Goal: Task Accomplishment & Management: Manage account settings

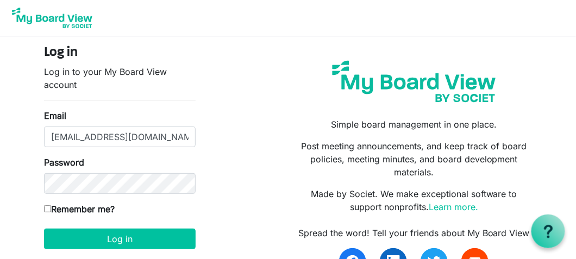
click at [46, 207] on input "Remember me?" at bounding box center [47, 208] width 7 height 7
checkbox input "true"
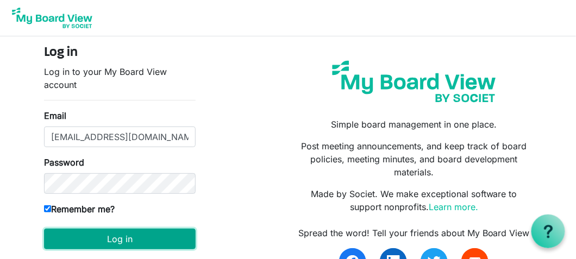
click at [111, 238] on button "Log in" at bounding box center [120, 239] width 152 height 21
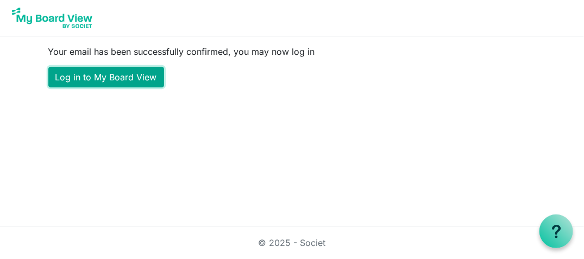
click at [103, 74] on link "Log in to My Board View" at bounding box center [106, 77] width 116 height 21
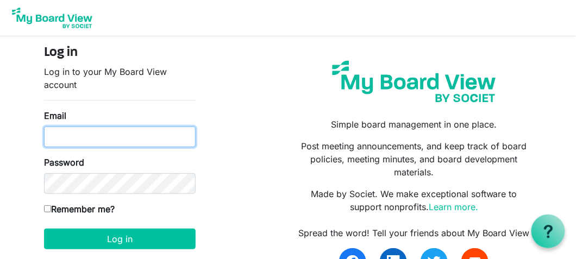
type input "ceo@kummara.org.au"
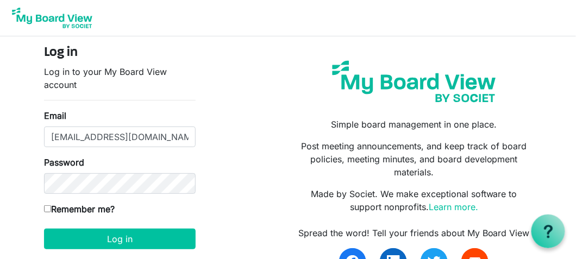
click at [48, 207] on input "Remember me?" at bounding box center [47, 208] width 7 height 7
checkbox input "true"
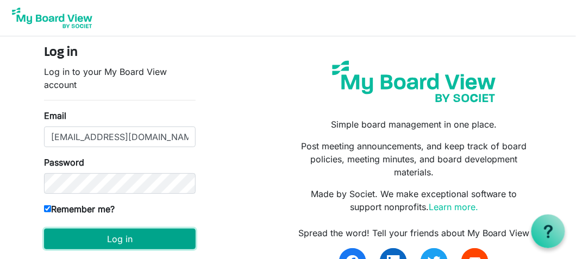
click at [122, 245] on button "Log in" at bounding box center [120, 239] width 152 height 21
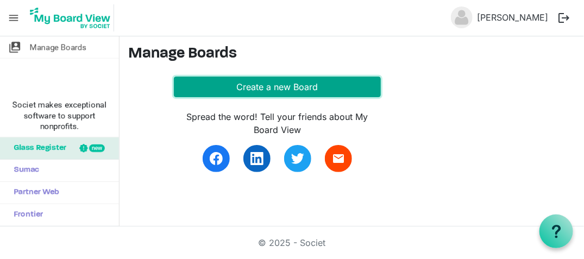
click at [280, 85] on button "Create a new Board" at bounding box center [278, 87] width 208 height 21
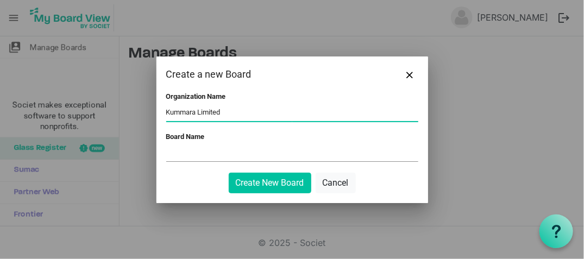
type input "Kummara Limited"
click at [189, 159] on input "Board Name" at bounding box center [292, 153] width 252 height 16
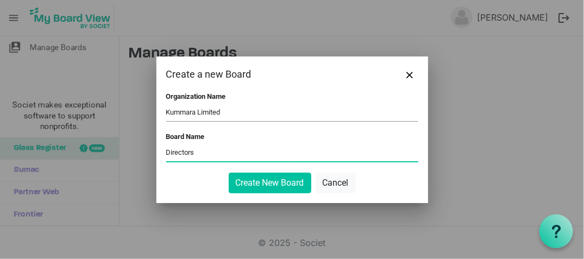
click at [166, 152] on input "Directors" at bounding box center [292, 153] width 252 height 16
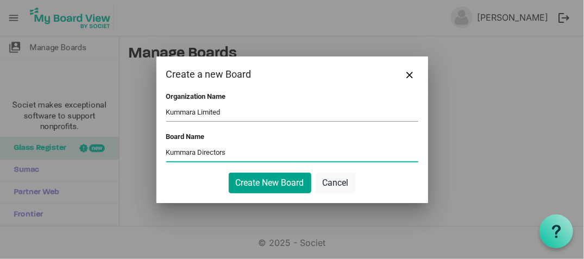
type input "Kummara Directors"
click at [263, 180] on button "Create New Board" at bounding box center [270, 183] width 83 height 21
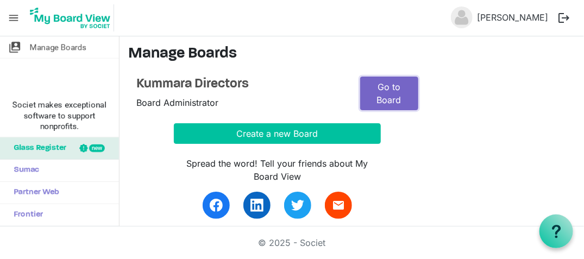
click at [389, 92] on link "Go to Board" at bounding box center [389, 94] width 58 height 34
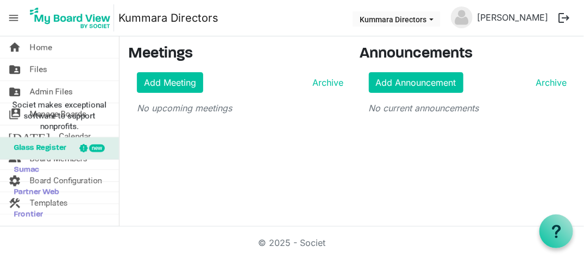
click at [12, 15] on span "menu" at bounding box center [13, 18] width 21 height 21
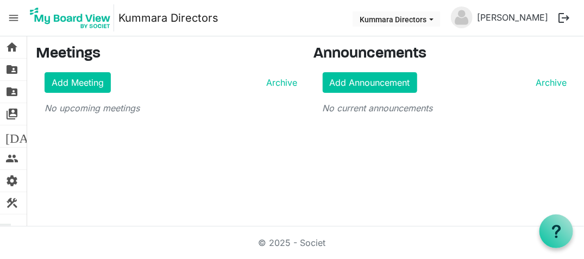
click at [14, 21] on span "menu" at bounding box center [13, 18] width 21 height 21
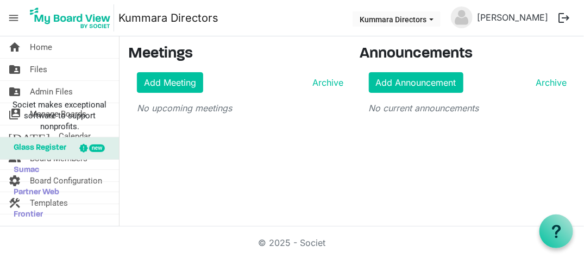
click at [16, 18] on span "menu" at bounding box center [13, 18] width 21 height 21
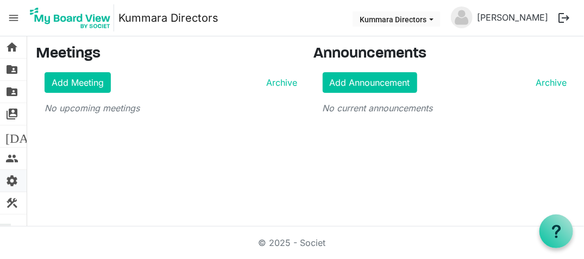
click at [13, 177] on span "settings" at bounding box center [11, 181] width 13 height 22
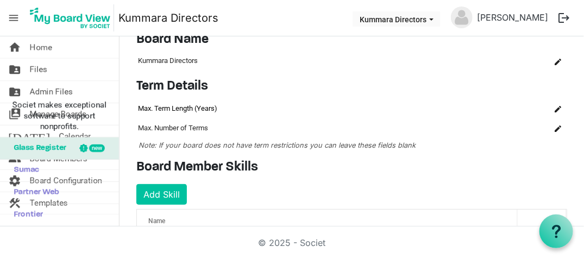
scroll to position [41, 0]
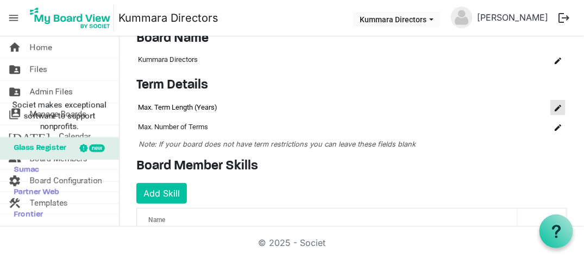
click at [555, 109] on span "is Command column column header" at bounding box center [558, 108] width 7 height 7
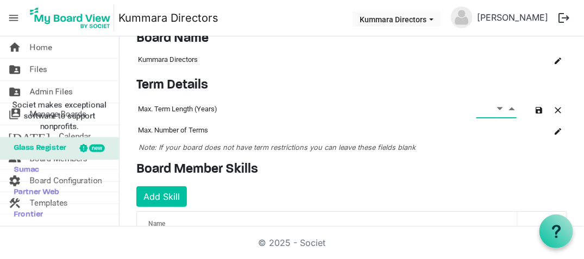
click at [507, 107] on span "Increment value" at bounding box center [512, 109] width 10 height 14
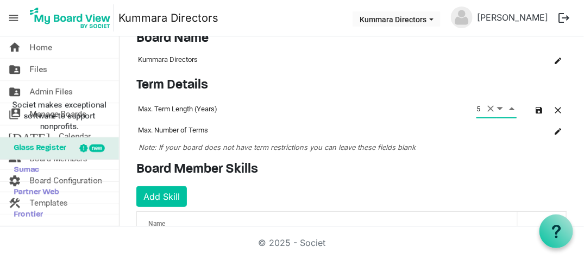
click at [507, 107] on span "Increment value" at bounding box center [512, 109] width 10 height 14
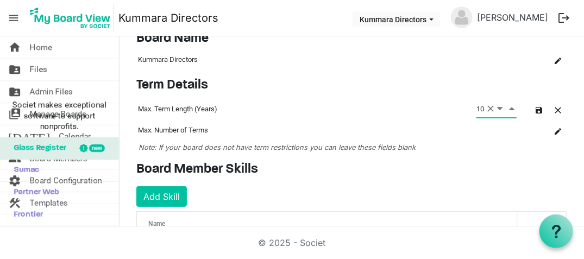
click at [507, 107] on span "Increment value" at bounding box center [512, 109] width 10 height 14
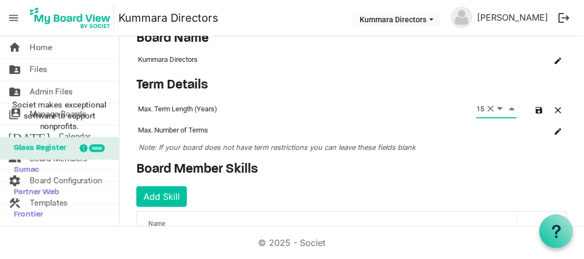
click at [507, 107] on span "Increment value" at bounding box center [512, 109] width 10 height 14
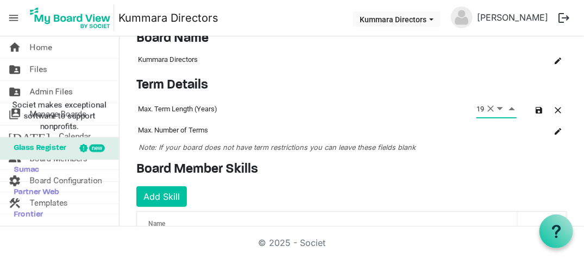
type input "20"
click at [555, 129] on span "is Command column column header" at bounding box center [558, 131] width 7 height 7
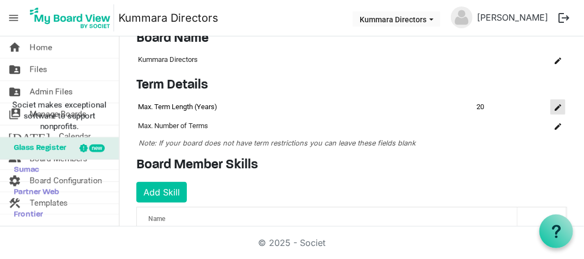
click at [555, 104] on span "is Command column column header" at bounding box center [558, 107] width 7 height 7
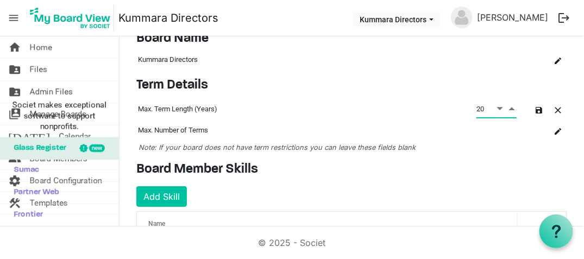
click at [495, 108] on span "Decrement value" at bounding box center [500, 109] width 10 height 14
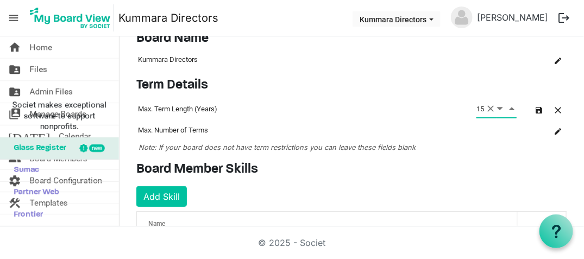
click at [495, 108] on span "Decrement value" at bounding box center [500, 109] width 10 height 14
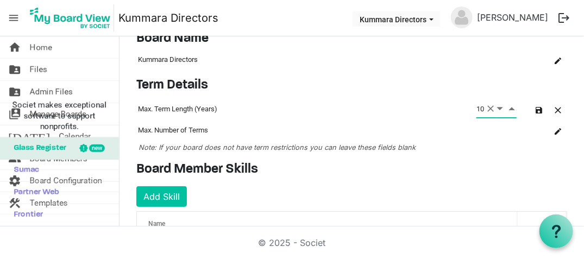
click at [495, 108] on span "Decrement value" at bounding box center [500, 109] width 10 height 14
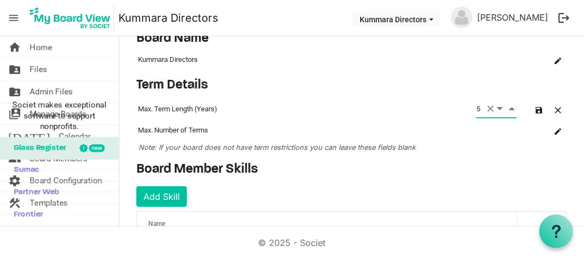
click at [495, 108] on span "Decrement value" at bounding box center [500, 109] width 10 height 14
type input "1"
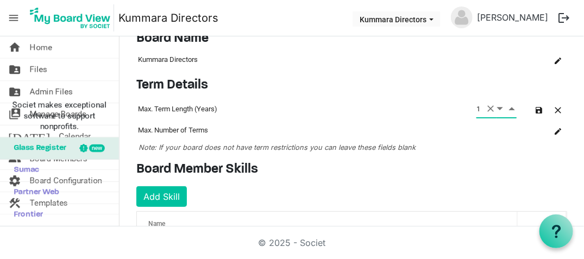
click at [495, 108] on span "Decrement value" at bounding box center [500, 109] width 10 height 14
click at [385, 139] on div "Term Details OK OK Cancel Id Name Name term-settings-grid_header_table Max. Ter…" at bounding box center [351, 116] width 447 height 76
click at [555, 108] on button "button" at bounding box center [558, 109] width 15 height 15
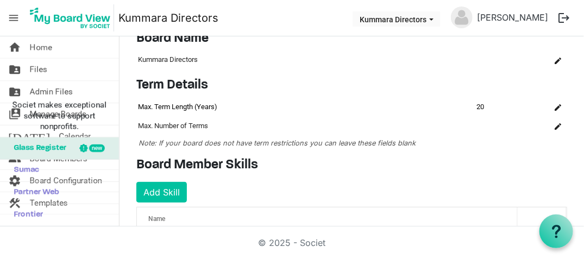
click at [499, 104] on td "20" at bounding box center [496, 107] width 43 height 18
click at [475, 107] on td "20" at bounding box center [496, 107] width 43 height 18
click at [555, 105] on span "is Command column column header" at bounding box center [558, 107] width 7 height 7
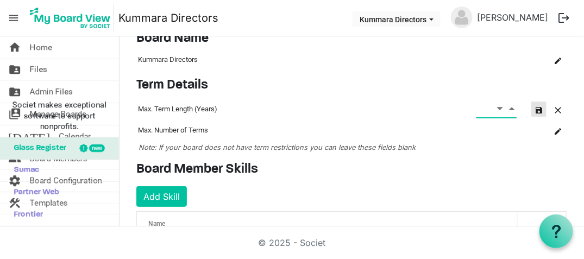
click at [536, 110] on span "button" at bounding box center [539, 110] width 7 height 7
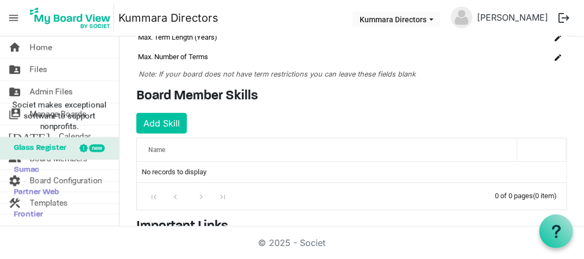
scroll to position [108, 0]
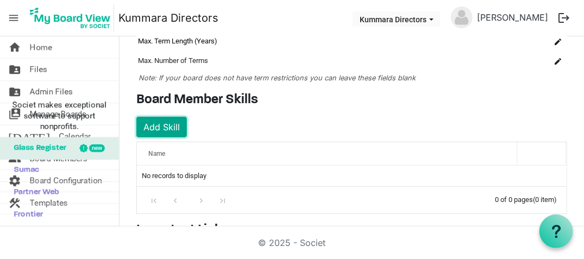
click at [158, 128] on button "Add Skill" at bounding box center [161, 127] width 51 height 21
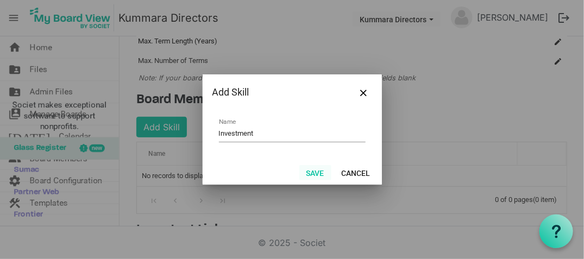
type input "Investment"
click at [312, 171] on button "Save" at bounding box center [315, 172] width 32 height 15
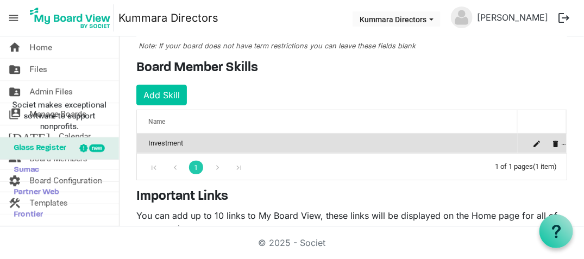
scroll to position [140, 0]
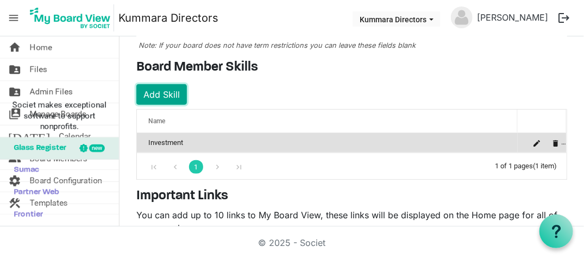
click at [162, 93] on button "Add Skill" at bounding box center [161, 94] width 51 height 21
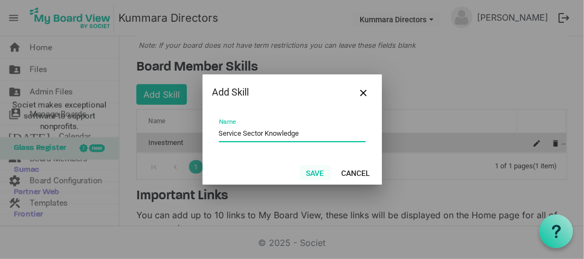
type input "Service Sector Knowledge"
click at [317, 171] on button "Save" at bounding box center [315, 172] width 32 height 15
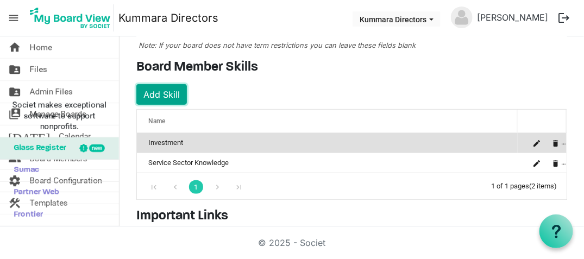
click at [164, 92] on button "Add Skill" at bounding box center [161, 94] width 51 height 21
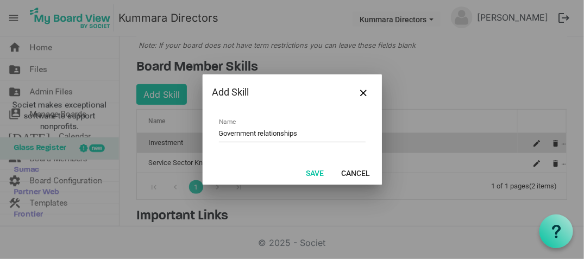
click at [261, 132] on input "Government relationships" at bounding box center [292, 134] width 147 height 17
type input "Government Relationships"
click at [313, 171] on button "Save" at bounding box center [315, 172] width 32 height 15
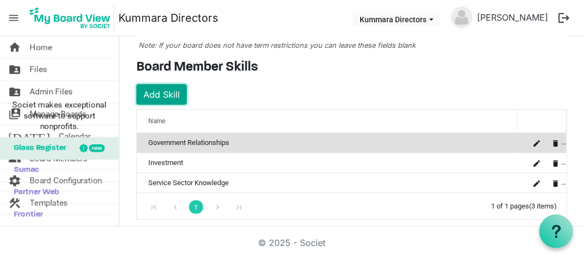
click at [157, 90] on button "Add Skill" at bounding box center [161, 94] width 51 height 21
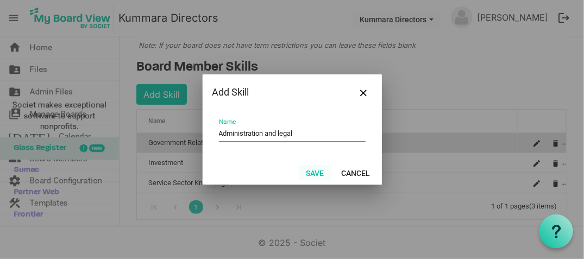
type input "Administration and legal"
click at [314, 174] on button "Save" at bounding box center [315, 172] width 32 height 15
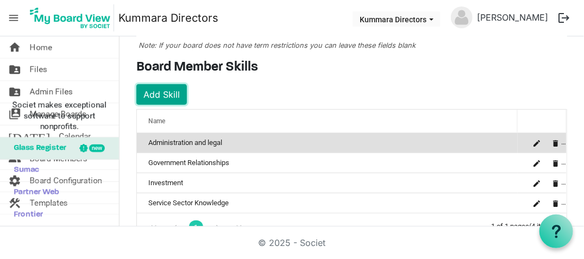
click at [165, 85] on button "Add Skill" at bounding box center [161, 94] width 51 height 21
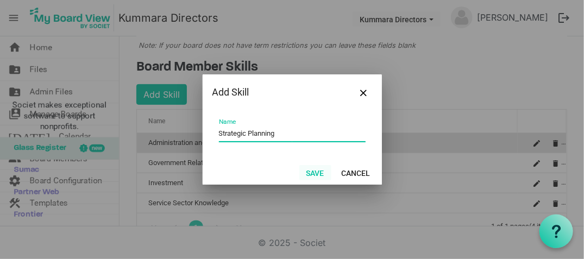
type input "Strategic Planning"
click at [316, 175] on button "Save" at bounding box center [315, 172] width 32 height 15
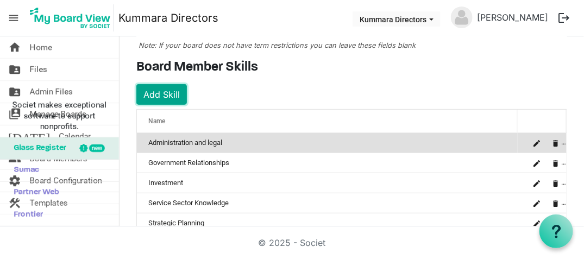
click at [165, 91] on button "Add Skill" at bounding box center [161, 94] width 51 height 21
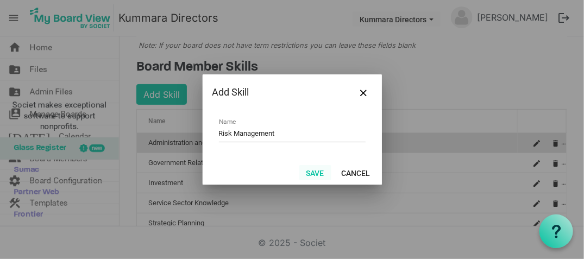
type input "Risk Management"
click at [320, 173] on button "Save" at bounding box center [315, 172] width 32 height 15
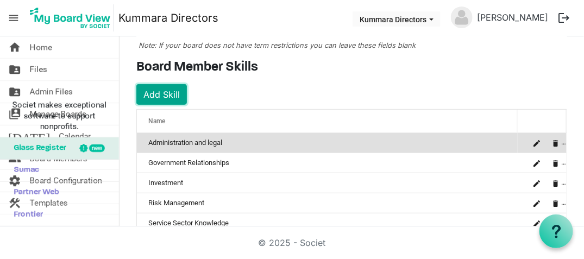
click at [161, 93] on button "Add Skill" at bounding box center [161, 94] width 51 height 21
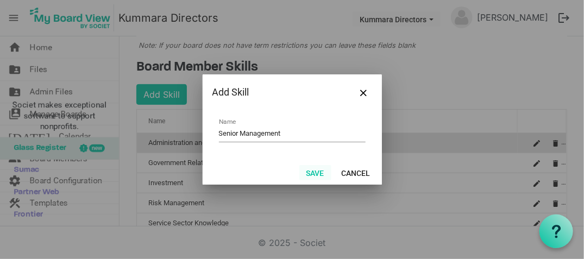
type input "Senior Management"
click at [309, 176] on button "Save" at bounding box center [315, 172] width 32 height 15
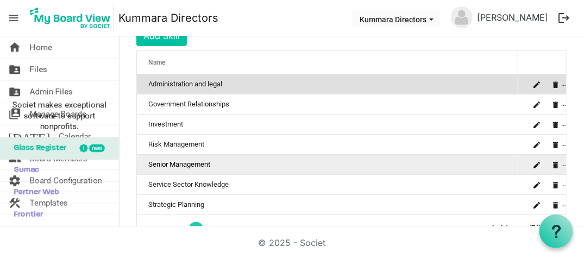
scroll to position [198, 0]
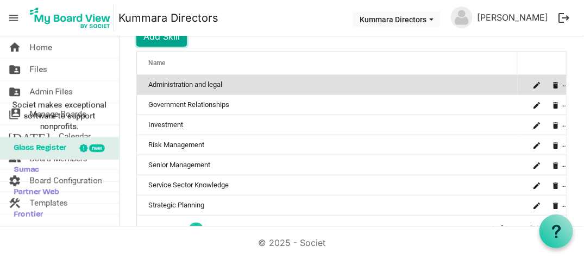
click at [168, 43] on button "Add Skill" at bounding box center [161, 36] width 51 height 21
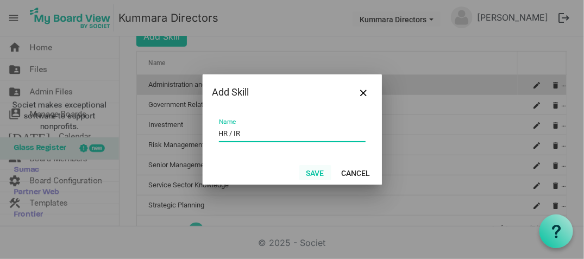
type input "HR / IR"
click at [318, 170] on button "Save" at bounding box center [315, 172] width 32 height 15
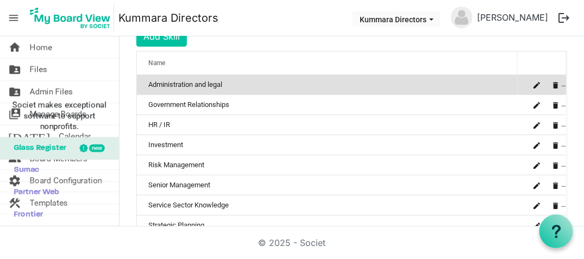
scroll to position [148, 0]
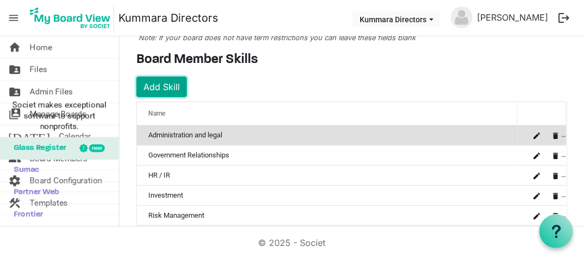
click at [158, 83] on button "Add Skill" at bounding box center [161, 87] width 51 height 21
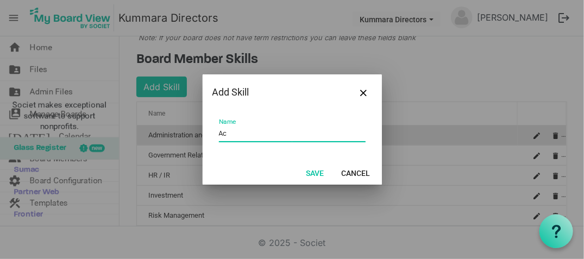
type input "A"
type input "Financial Management"
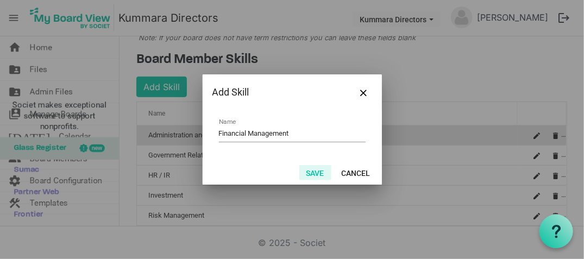
click at [313, 173] on button "Save" at bounding box center [315, 172] width 32 height 15
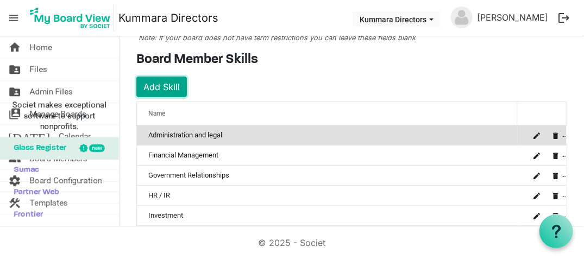
click at [165, 82] on button "Add Skill" at bounding box center [161, 87] width 51 height 21
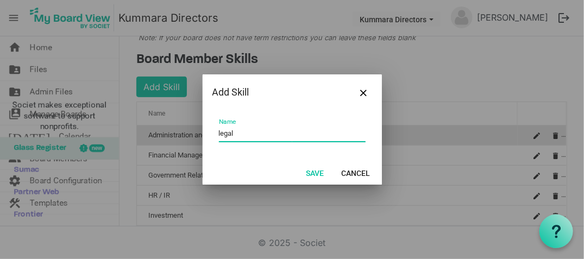
click at [221, 133] on input "legal" at bounding box center [292, 134] width 147 height 17
type input "Legal"
click at [316, 175] on button "Save" at bounding box center [315, 172] width 32 height 15
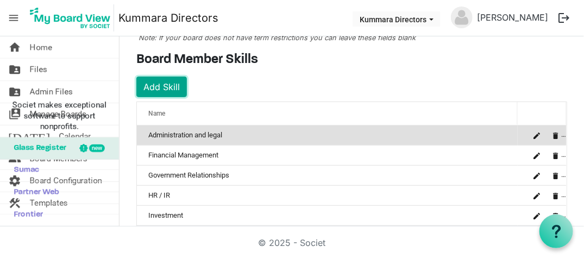
click at [155, 84] on button "Add Skill" at bounding box center [161, 87] width 51 height 21
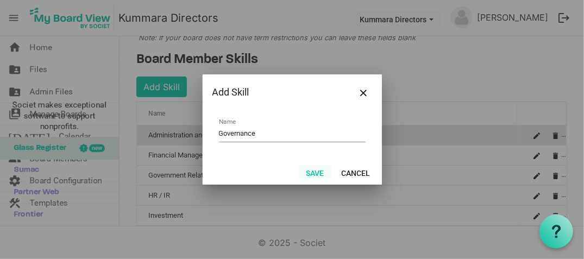
type input "Governance"
click at [311, 173] on button "Save" at bounding box center [315, 172] width 32 height 15
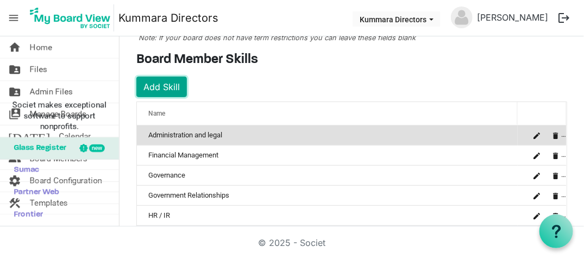
click at [166, 89] on button "Add Skill" at bounding box center [161, 87] width 51 height 21
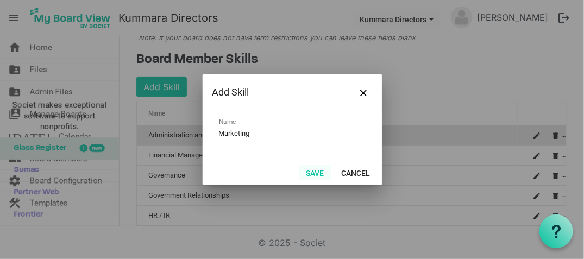
type input "Marketing"
click at [313, 179] on button "Save" at bounding box center [315, 172] width 32 height 15
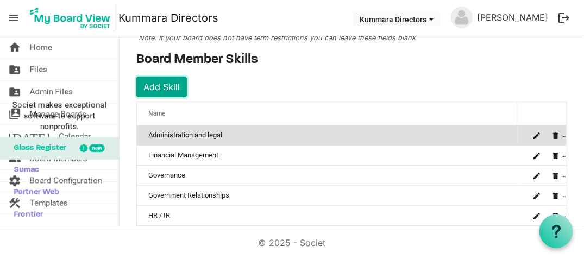
click at [155, 83] on button "Add Skill" at bounding box center [161, 87] width 51 height 21
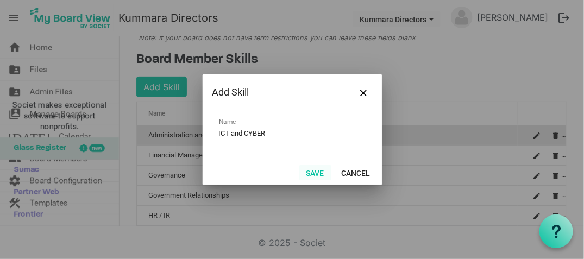
type input "ICT and CYBER"
click at [314, 173] on button "Save" at bounding box center [315, 172] width 32 height 15
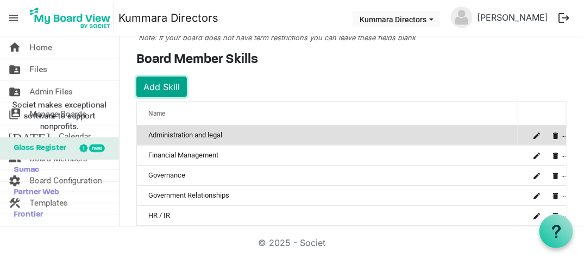
click at [161, 88] on button "Add Skill" at bounding box center [161, 87] width 51 height 21
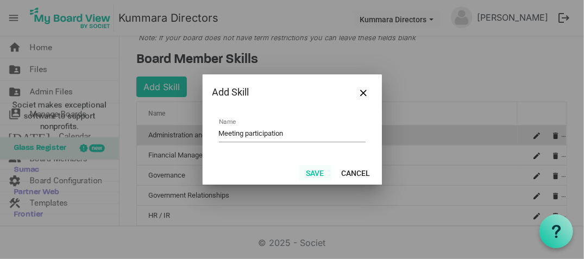
type input "Meeting participation"
click at [323, 168] on button "Save" at bounding box center [315, 172] width 32 height 15
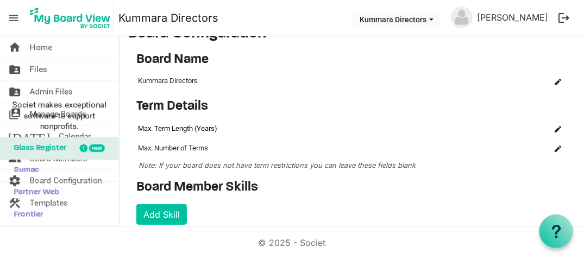
scroll to position [0, 0]
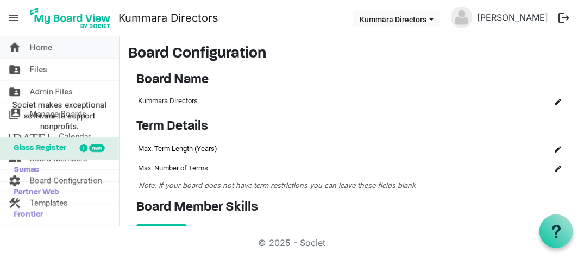
click at [53, 47] on link "home Home" at bounding box center [59, 47] width 119 height 22
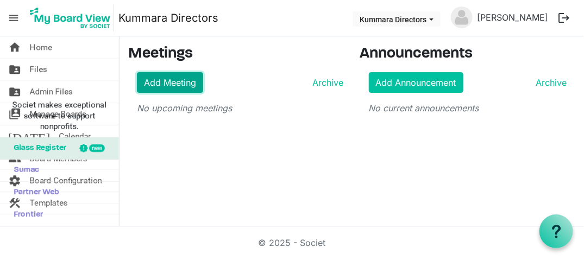
click at [161, 78] on link "Add Meeting" at bounding box center [170, 82] width 66 height 21
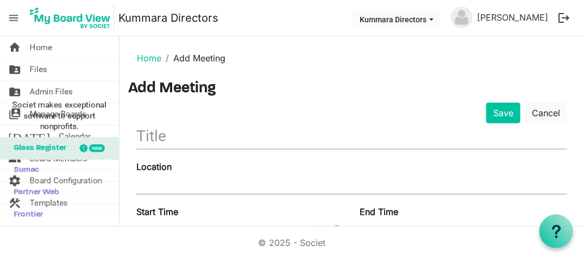
click at [174, 134] on input "text" at bounding box center [351, 136] width 431 height 26
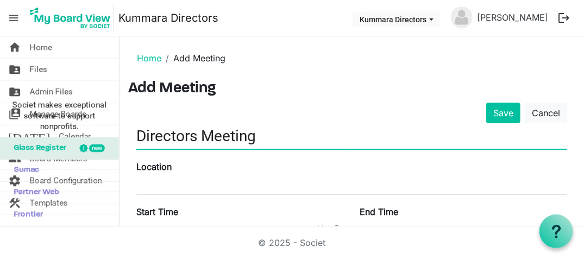
type input "Directors Meeting"
click at [160, 181] on input "Location" at bounding box center [351, 186] width 431 height 16
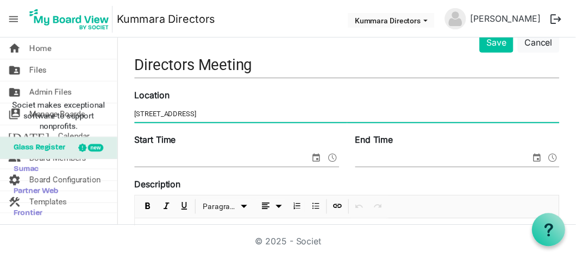
scroll to position [72, 0]
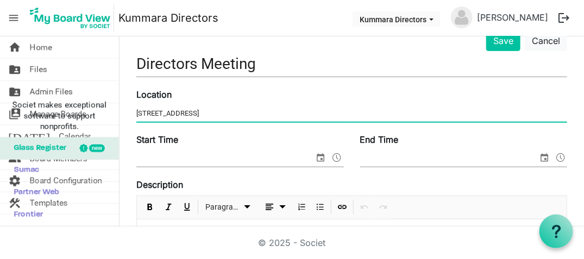
type input "311 Annerley Road"
click at [317, 158] on span "select" at bounding box center [321, 158] width 13 height 14
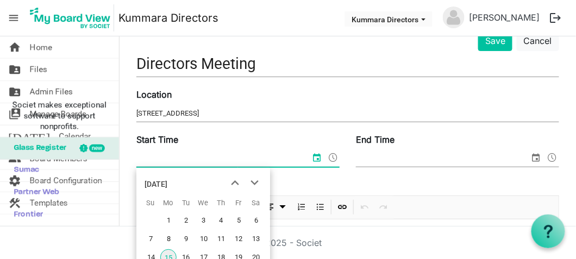
scroll to position [70, 0]
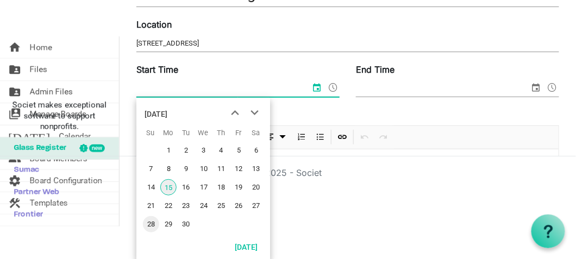
click at [151, 221] on span "28" at bounding box center [151, 224] width 16 height 16
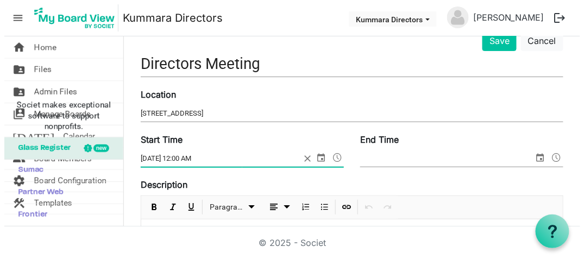
scroll to position [0, 0]
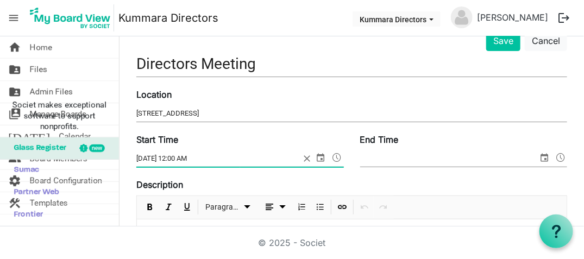
click at [336, 154] on span at bounding box center [337, 158] width 13 height 14
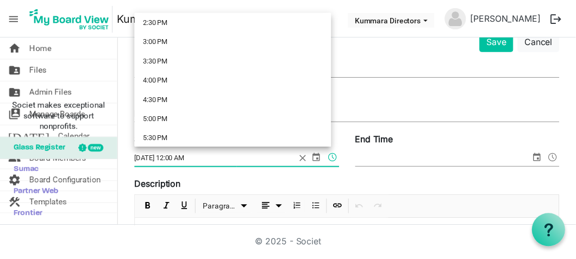
scroll to position [571, 0]
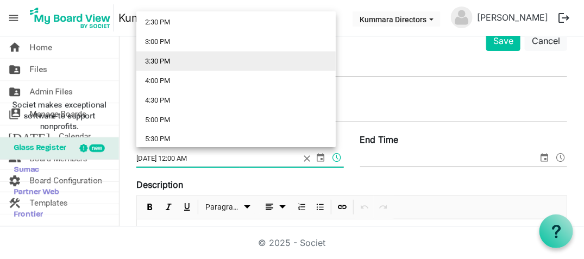
click at [163, 62] on li "3:30 PM" at bounding box center [235, 62] width 199 height 20
type input "9/28/2025 3:30 PM"
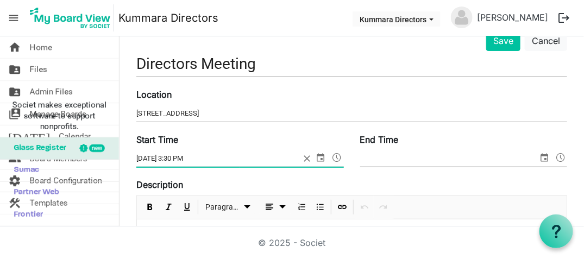
click at [538, 155] on span "select" at bounding box center [544, 158] width 13 height 14
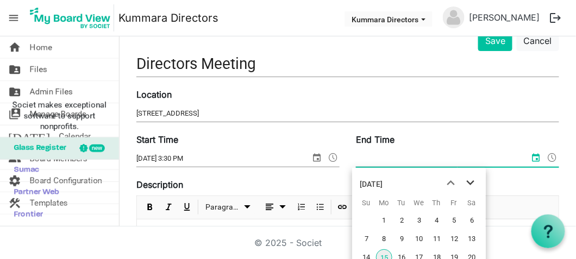
scroll to position [70, 0]
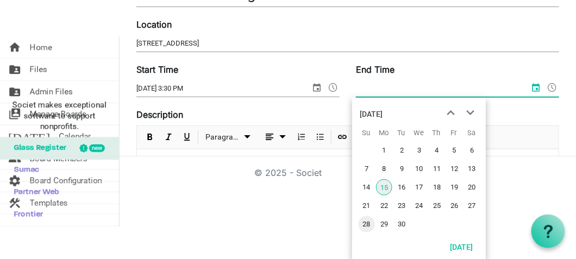
click at [369, 224] on span "28" at bounding box center [367, 224] width 16 height 16
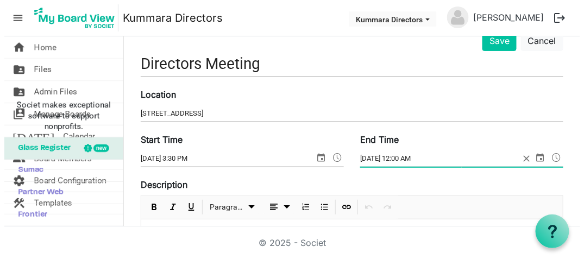
scroll to position [0, 0]
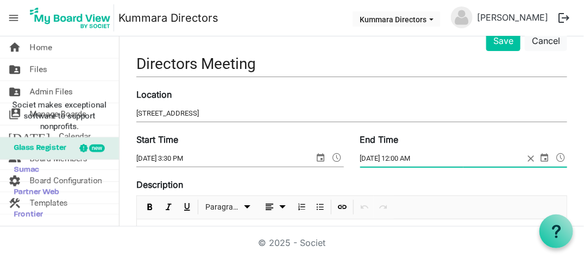
click at [554, 156] on span at bounding box center [560, 158] width 13 height 14
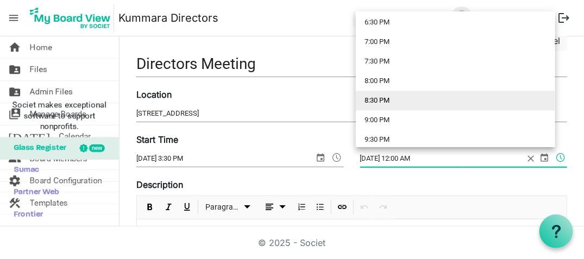
scroll to position [711, 0]
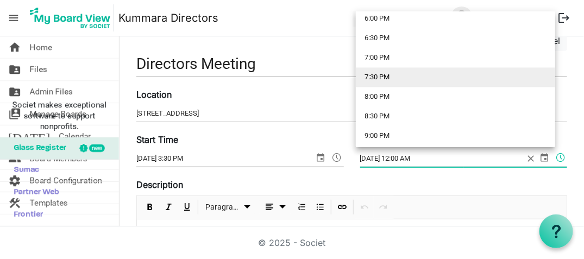
click at [382, 77] on li "7:30 PM" at bounding box center [455, 77] width 199 height 20
type input "9/28/2025 7:30 PM"
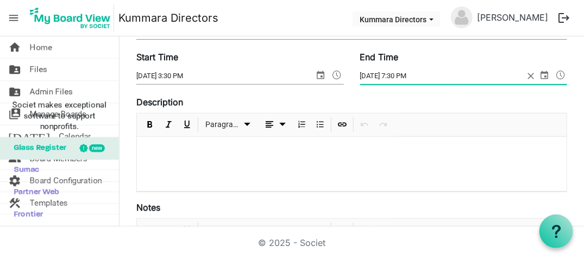
scroll to position [155, 0]
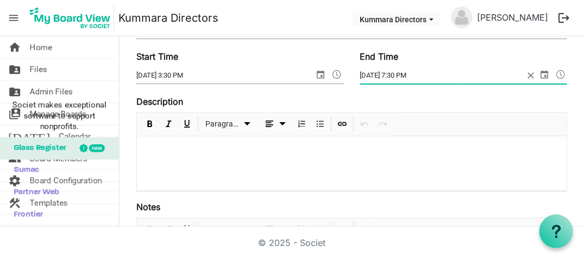
click at [191, 146] on p at bounding box center [352, 150] width 413 height 11
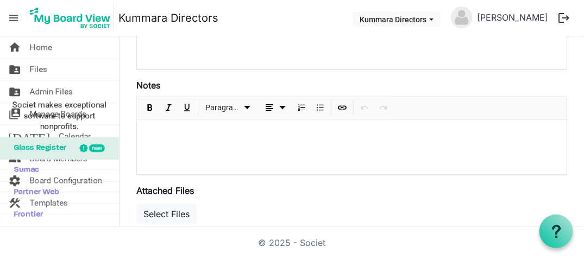
scroll to position [277, 0]
click at [188, 129] on p at bounding box center [352, 134] width 413 height 11
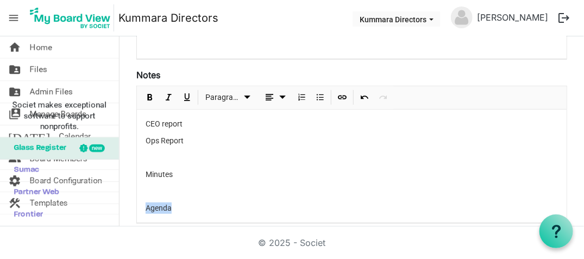
drag, startPoint x: 177, startPoint y: 206, endPoint x: 145, endPoint y: 204, distance: 32.6
click at [145, 204] on div "CEO report Ops Report Minutes Agenda" at bounding box center [352, 166] width 430 height 113
copy p "Agenda"
click at [147, 120] on p "CEO report" at bounding box center [352, 123] width 413 height 11
drag, startPoint x: 180, startPoint y: 206, endPoint x: 138, endPoint y: 204, distance: 43.0
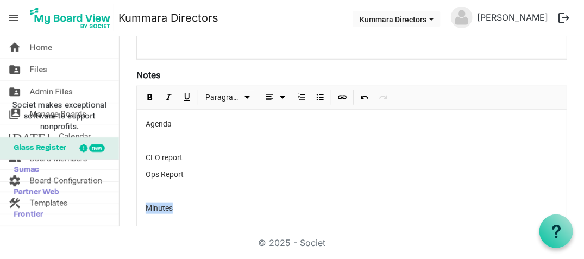
click at [138, 204] on div "Agenda CEO report Ops Report Minutes" at bounding box center [352, 183] width 430 height 147
copy p "Minutes"
click at [159, 136] on p at bounding box center [352, 140] width 413 height 11
click at [173, 186] on p at bounding box center [352, 191] width 413 height 11
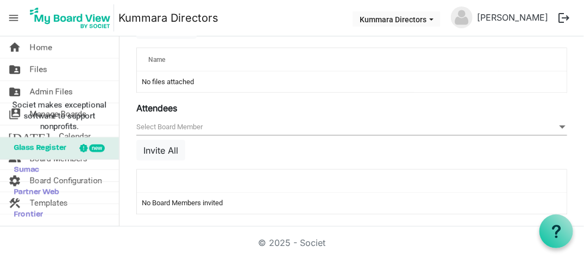
scroll to position [554, 0]
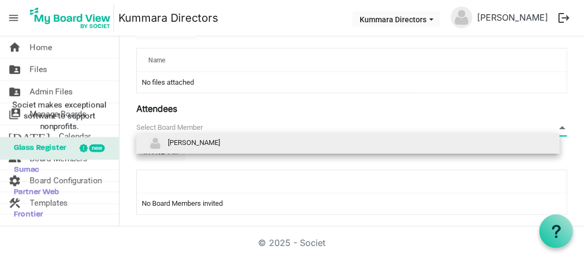
click at [254, 123] on span "null" at bounding box center [351, 128] width 431 height 17
click at [220, 142] on span "[PERSON_NAME]" at bounding box center [194, 143] width 52 height 8
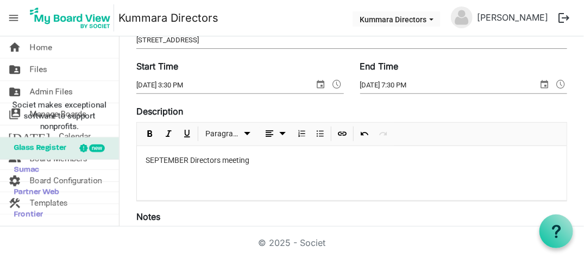
scroll to position [0, 0]
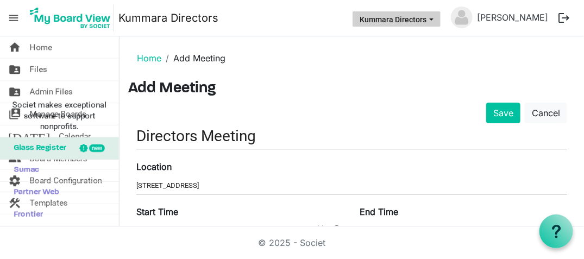
click at [427, 20] on span "Kummara Directors dropdownbutton" at bounding box center [432, 19] width 10 height 4
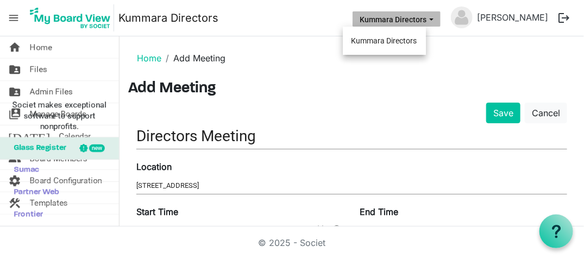
click at [427, 20] on span "Kummara Directors dropdownbutton" at bounding box center [432, 19] width 10 height 4
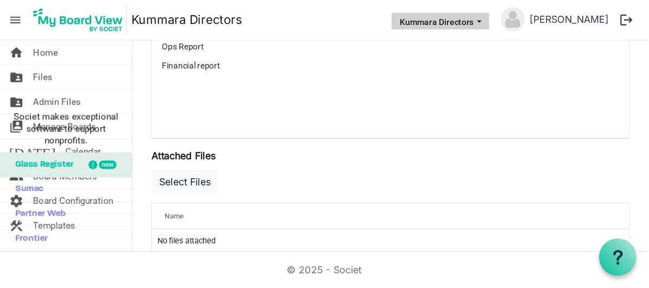
scroll to position [559, 0]
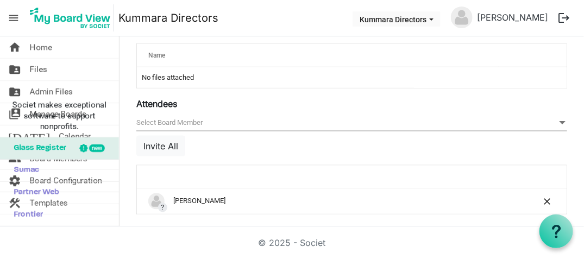
click at [99, 150] on div "new" at bounding box center [97, 149] width 16 height 8
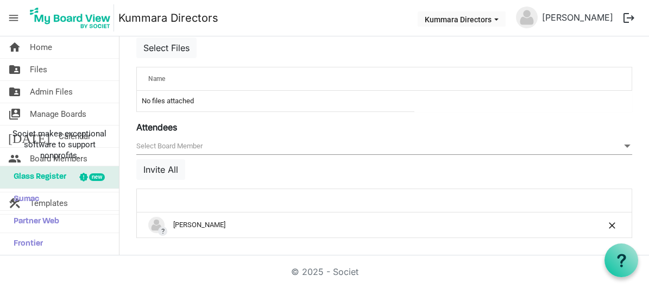
scroll to position [531, 0]
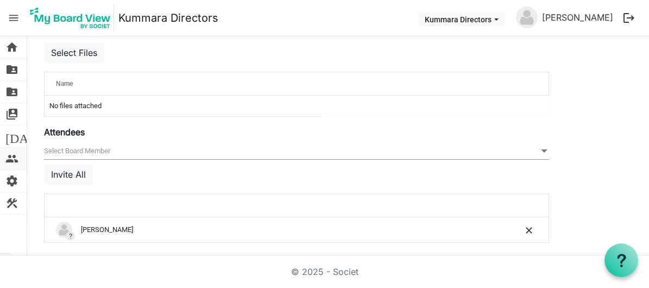
click at [13, 157] on span "people" at bounding box center [11, 159] width 13 height 22
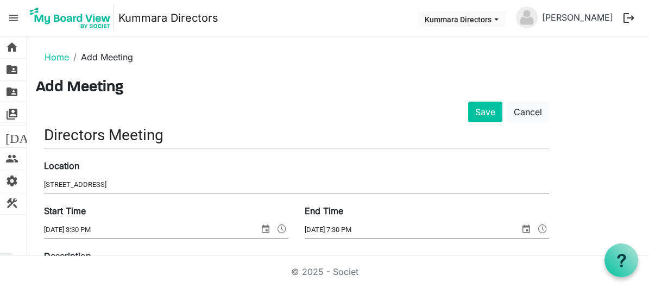
scroll to position [1, 0]
click at [483, 110] on button "Save" at bounding box center [485, 112] width 34 height 21
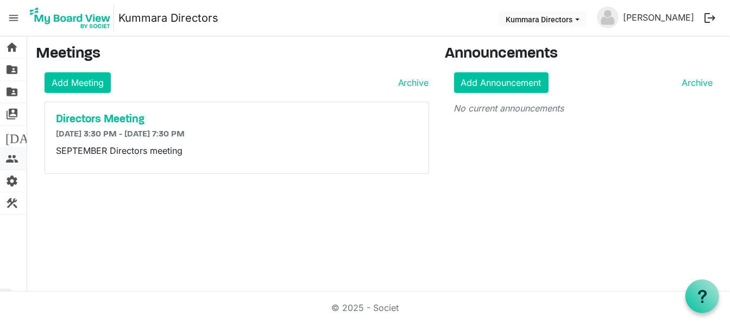
click at [10, 160] on span "people" at bounding box center [11, 159] width 13 height 22
click at [10, 155] on span "people" at bounding box center [11, 159] width 13 height 22
click at [11, 16] on span "menu" at bounding box center [13, 18] width 21 height 21
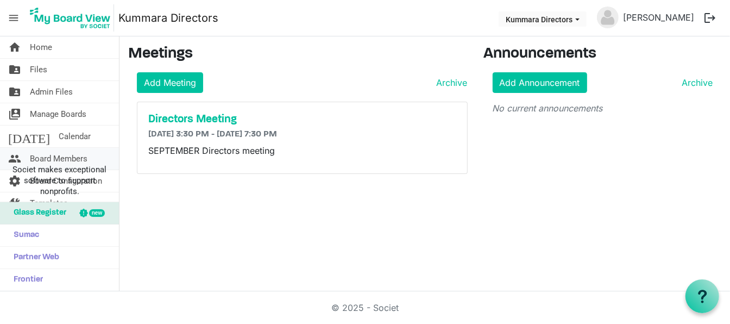
click at [38, 156] on span "Board Members" at bounding box center [59, 159] width 58 height 22
click at [95, 215] on div "new" at bounding box center [97, 213] width 16 height 8
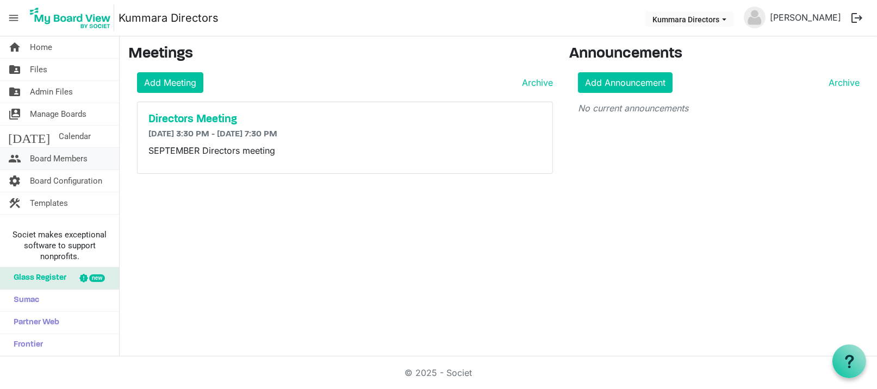
click at [58, 157] on span "Board Members" at bounding box center [59, 159] width 58 height 22
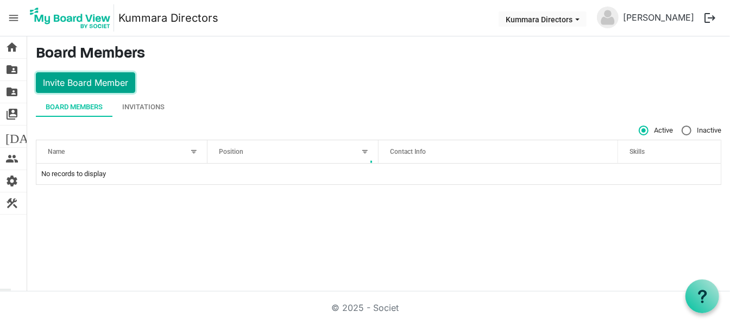
click at [95, 82] on button "Invite Board Member" at bounding box center [85, 82] width 99 height 21
click at [145, 146] on div at bounding box center [378, 162] width 685 height 45
click at [85, 82] on button "Invite Board Member" at bounding box center [85, 82] width 99 height 21
click at [13, 155] on span "people" at bounding box center [11, 159] width 13 height 22
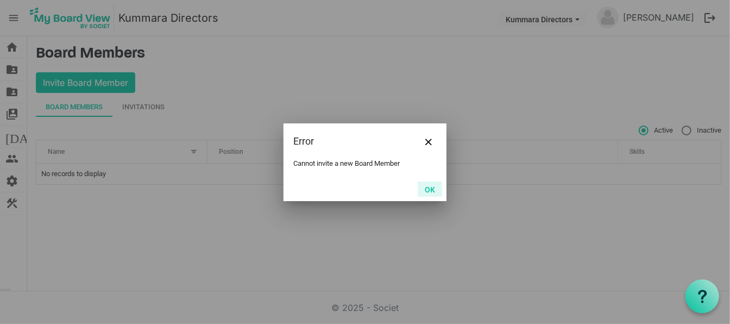
click at [434, 192] on button "OK" at bounding box center [430, 189] width 24 height 15
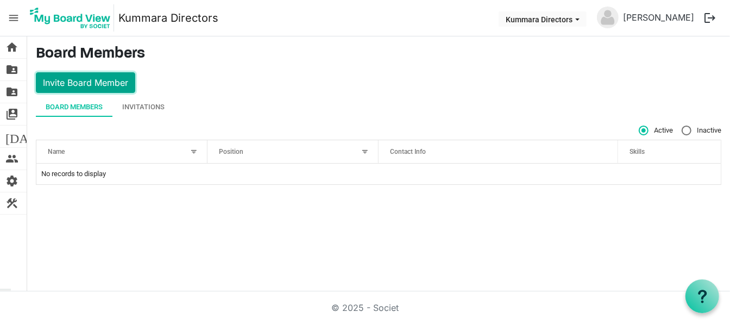
click at [79, 80] on button "Invite Board Member" at bounding box center [85, 82] width 99 height 21
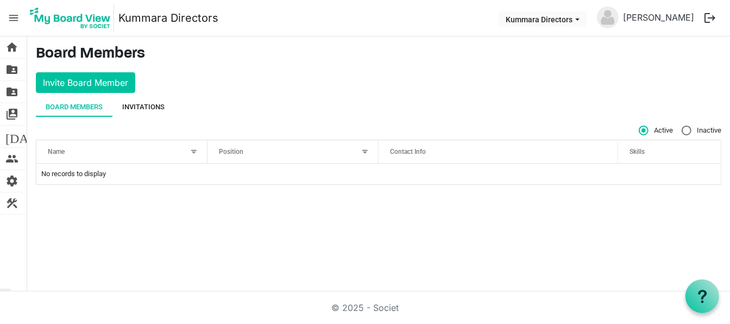
click at [152, 105] on div "Invitations" at bounding box center [143, 107] width 42 height 11
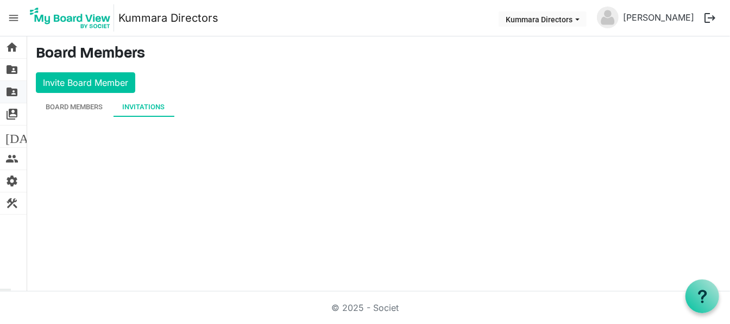
click at [13, 87] on span "folder_shared" at bounding box center [11, 92] width 13 height 22
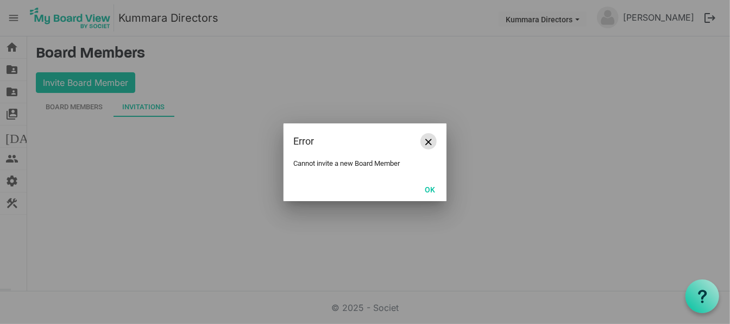
click at [430, 139] on span "Close" at bounding box center [429, 142] width 7 height 7
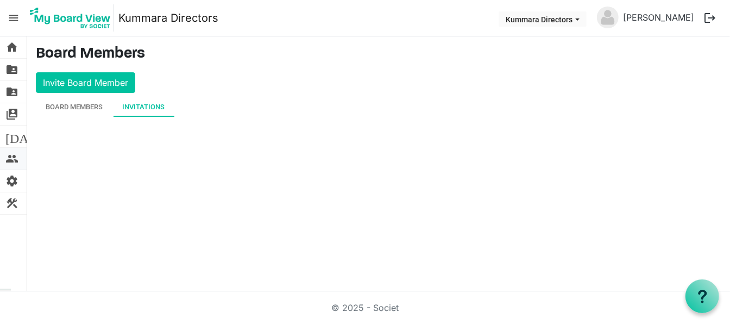
click at [10, 160] on span "people" at bounding box center [11, 159] width 13 height 22
click at [11, 48] on span "home" at bounding box center [11, 47] width 13 height 22
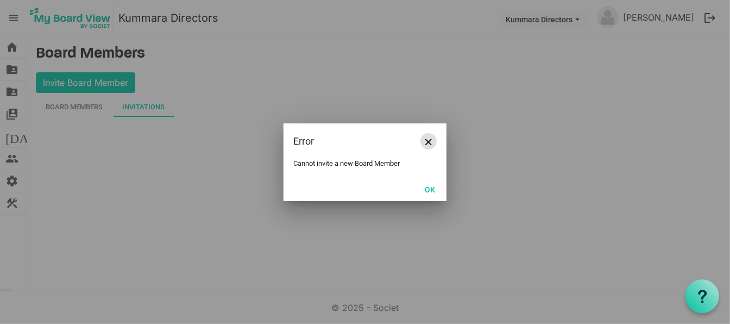
click at [428, 141] on span "Close" at bounding box center [429, 142] width 7 height 7
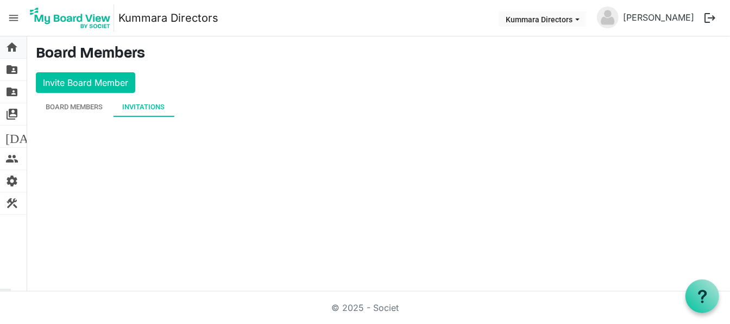
click at [11, 46] on body "menu Kummara Directors Kummara Directors [PERSON_NAME] logout home Home folder_…" at bounding box center [365, 145] width 730 height 291
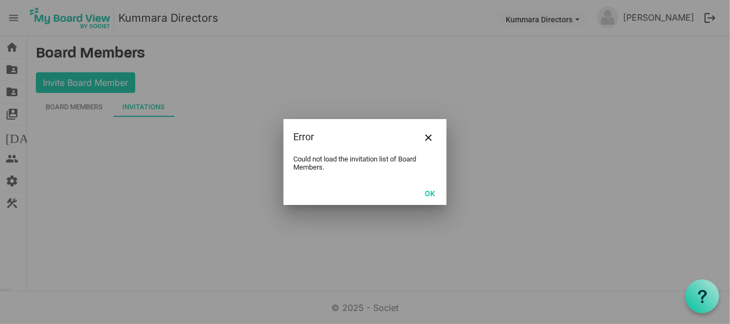
click at [436, 132] on div "Error" at bounding box center [365, 137] width 163 height 36
click at [426, 135] on span "Close" at bounding box center [429, 137] width 7 height 7
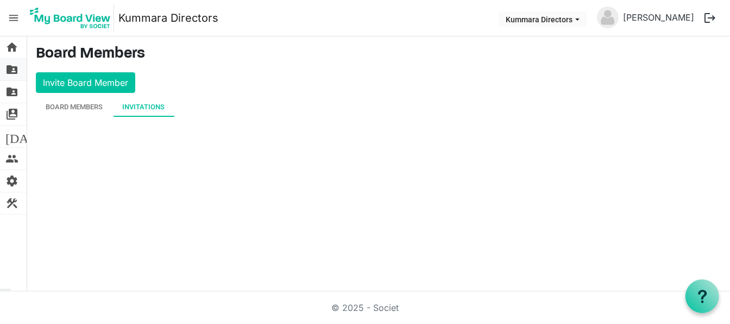
click at [10, 70] on span "folder_shared" at bounding box center [11, 70] width 13 height 22
